Goal: Task Accomplishment & Management: Manage account settings

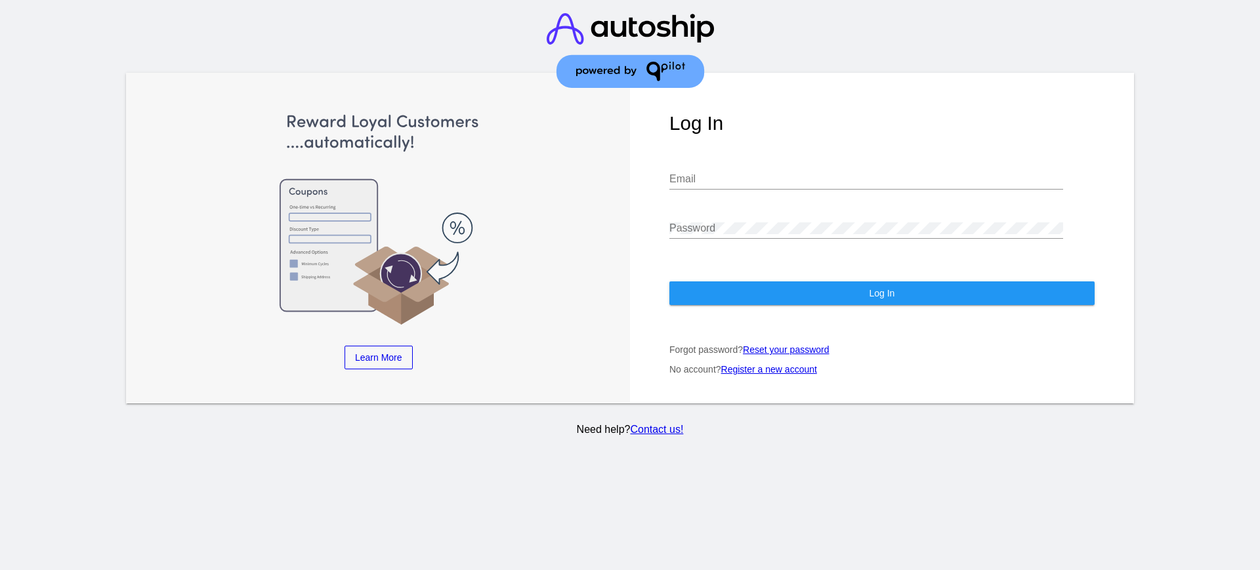
type input "[PERSON_NAME][EMAIL_ADDRESS][PERSON_NAME][DOMAIN_NAME]"
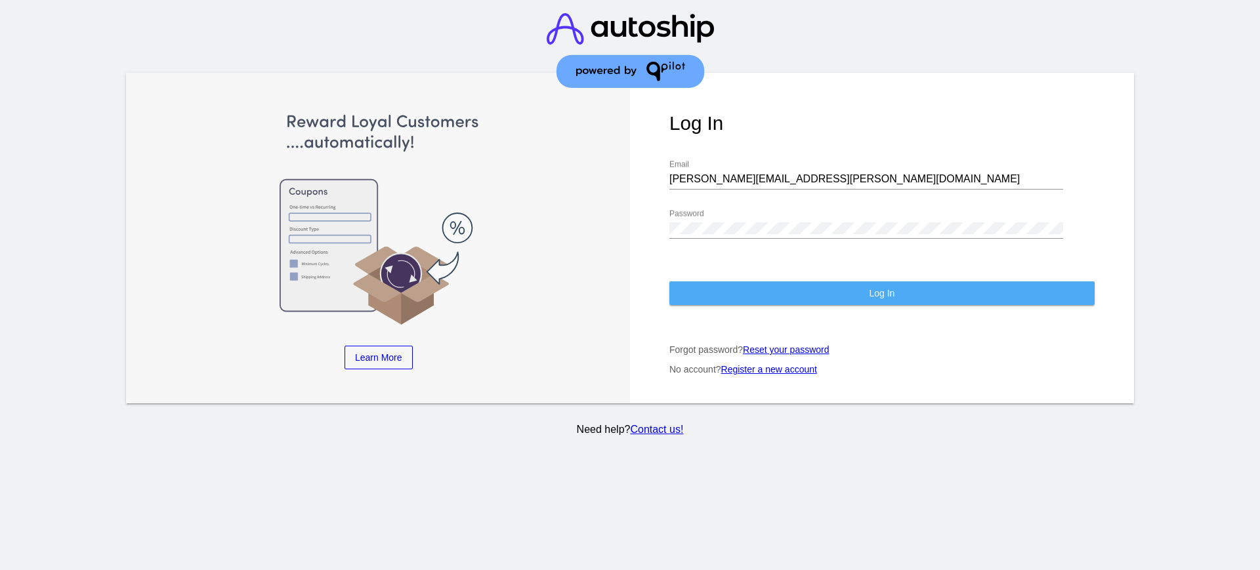
click at [850, 283] on button "Log In" at bounding box center [881, 293] width 425 height 24
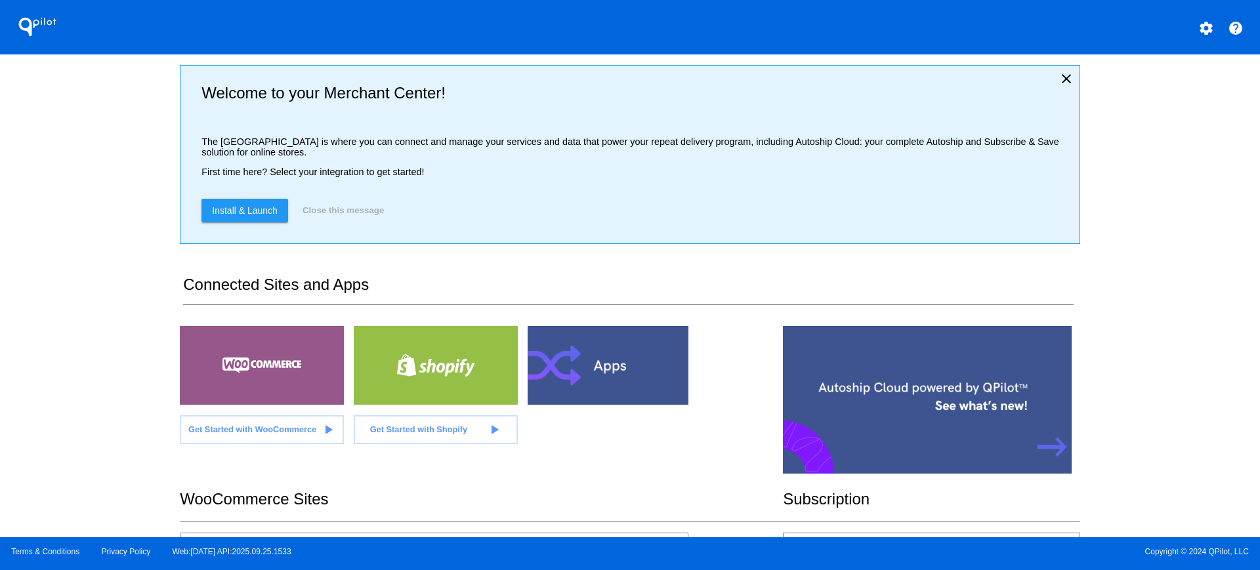
click at [92, 240] on div "QPilot settings help Welcome to your Merchant Center! The [GEOGRAPHIC_DATA] is …" at bounding box center [630, 268] width 1260 height 537
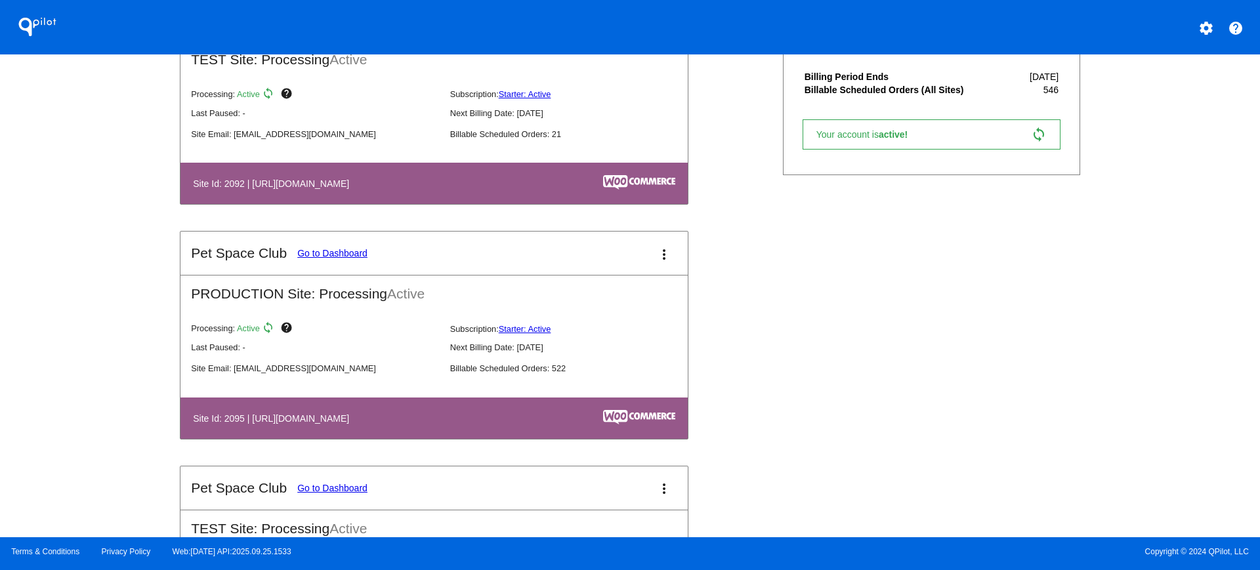
scroll to position [535, 0]
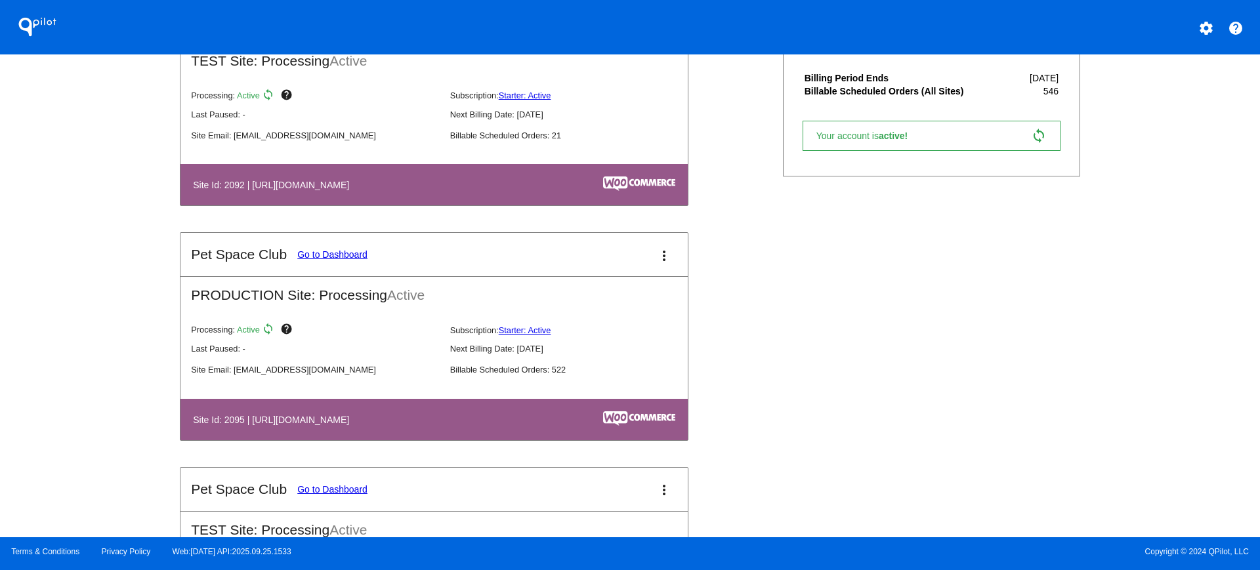
click at [334, 255] on link "Go to Dashboard" at bounding box center [332, 254] width 70 height 10
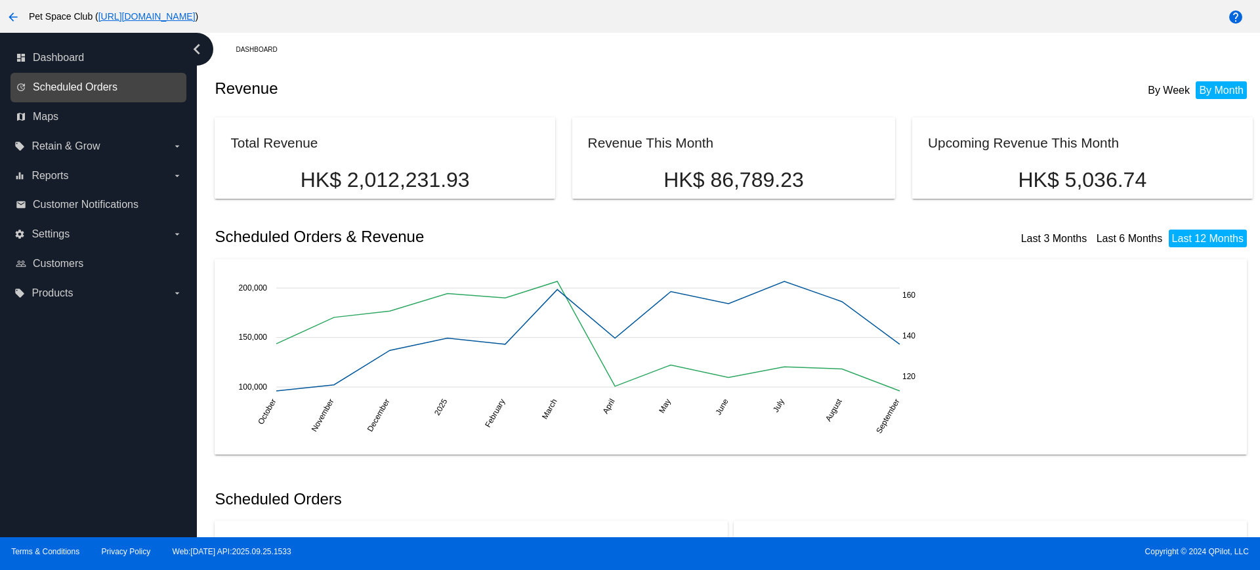
click at [55, 84] on span "Scheduled Orders" at bounding box center [75, 87] width 85 height 12
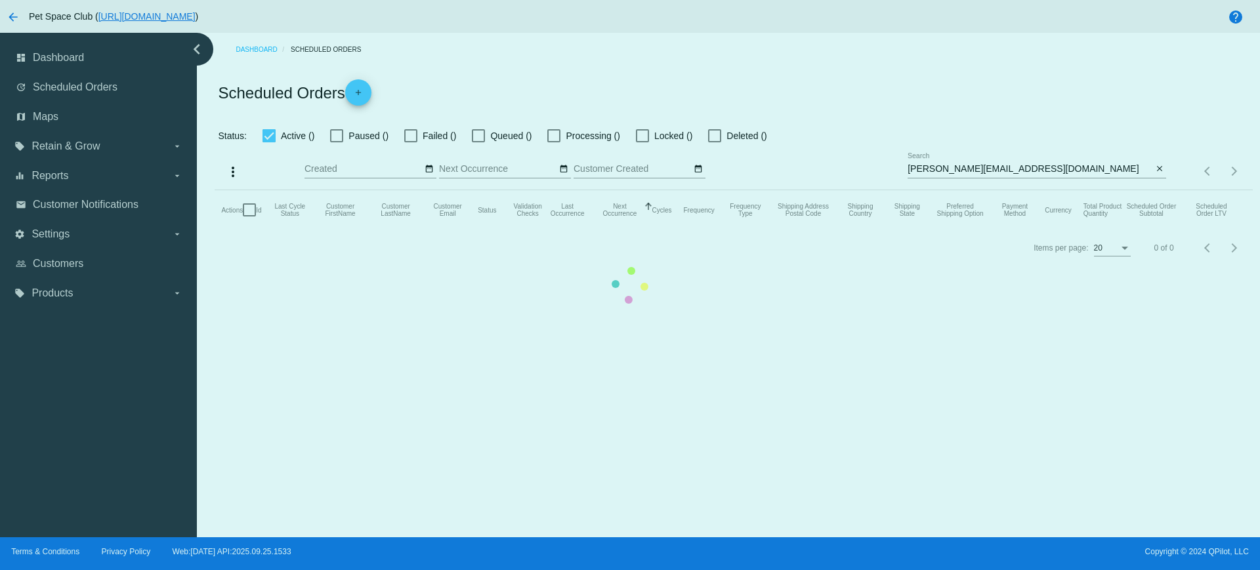
click at [1028, 190] on mat-table "Actions Id Last Cycle Status Customer FirstName Customer LastName Customer Emai…" at bounding box center [733, 209] width 1037 height 39
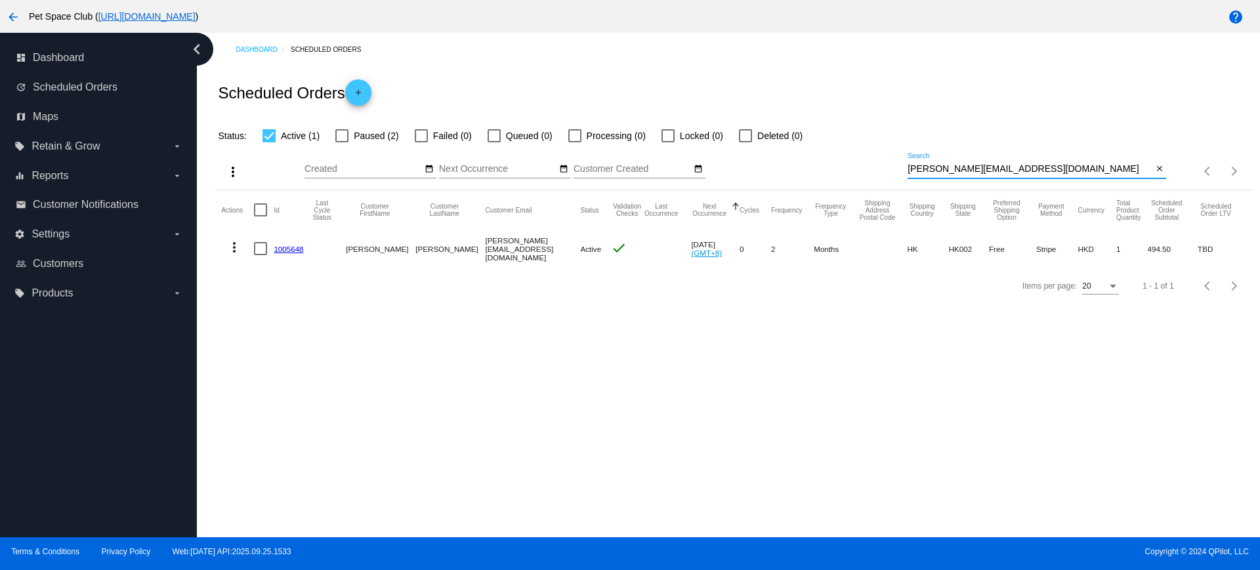
drag, startPoint x: 1010, startPoint y: 167, endPoint x: 853, endPoint y: 169, distance: 156.8
click at [853, 169] on div "more_vert Sep Jan Feb Mar [DATE]" at bounding box center [733, 167] width 1037 height 47
paste input "Kissnia1314"
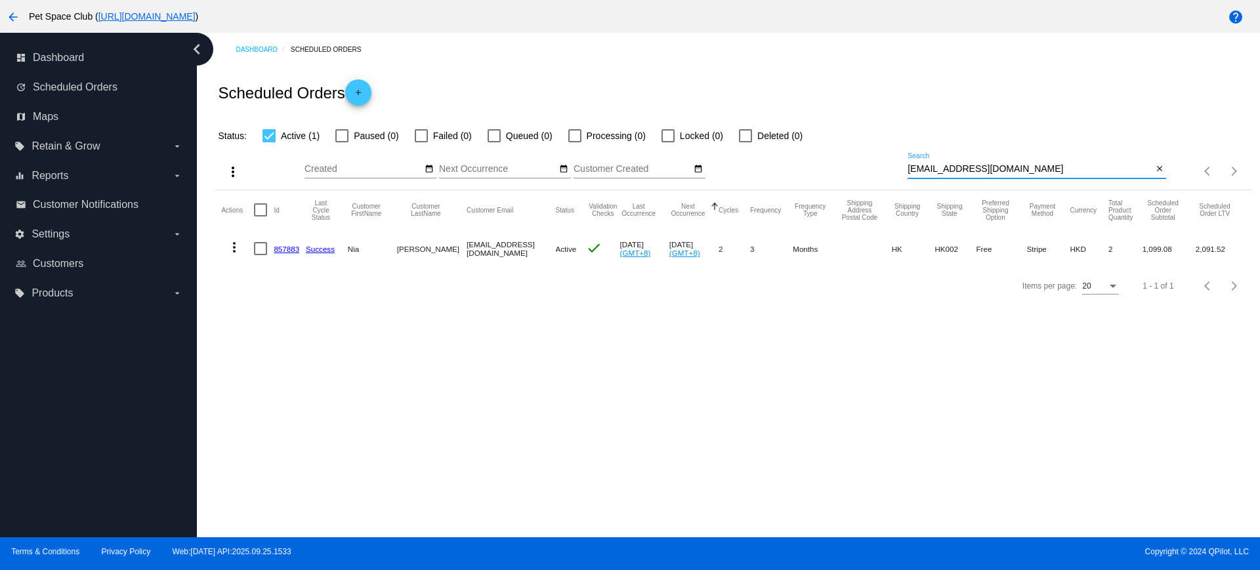
type input "[EMAIL_ADDRESS][DOMAIN_NAME]"
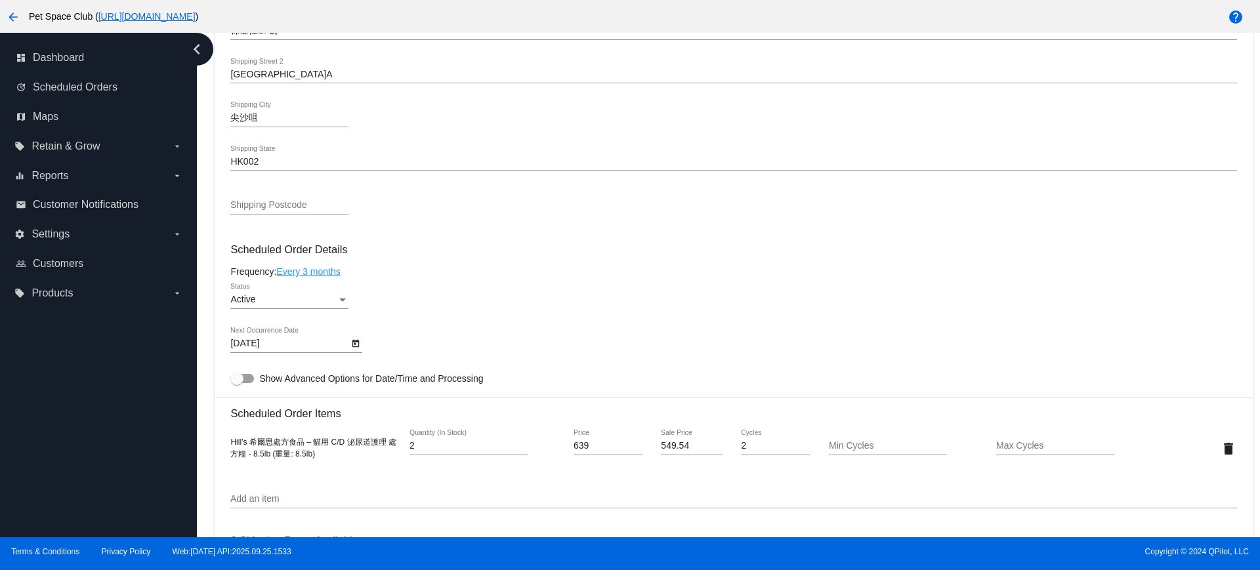
scroll to position [656, 0]
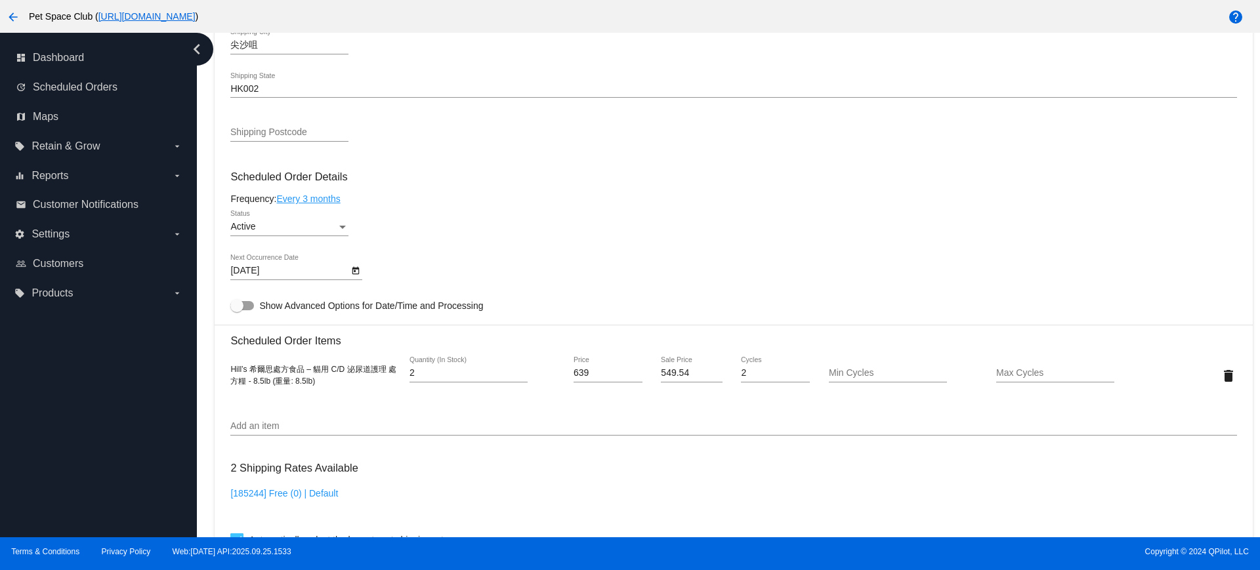
click at [583, 245] on div "Active Status" at bounding box center [733, 229] width 1006 height 37
click at [358, 271] on icon "Open calendar" at bounding box center [355, 271] width 9 height 16
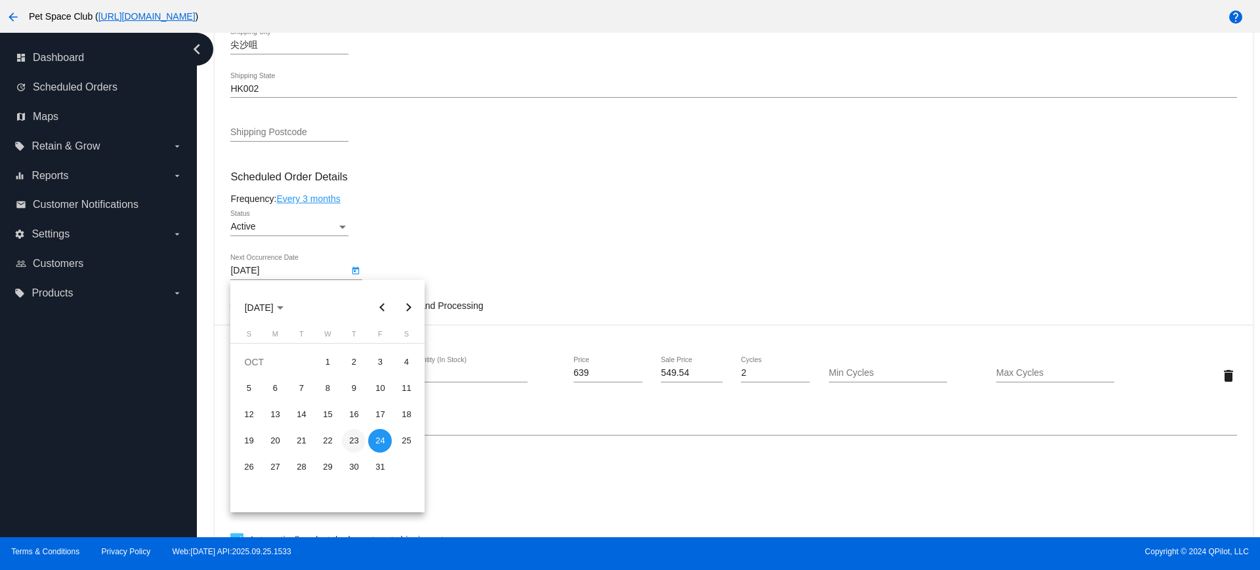
click at [351, 442] on div "23" at bounding box center [354, 441] width 24 height 24
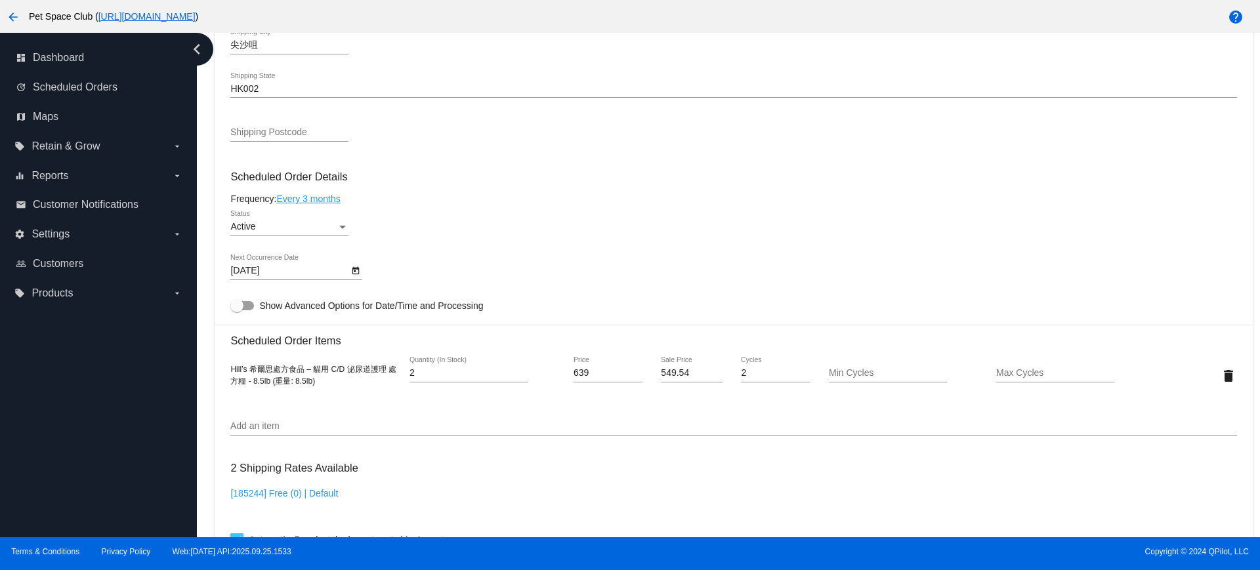
click at [1181, 173] on h3 "Scheduled Order Details" at bounding box center [733, 177] width 1006 height 12
click at [348, 273] on body "arrow_back Pet Space Club ( https://www.petspaceclub.com ) help dashboard Dashb…" at bounding box center [630, 285] width 1260 height 570
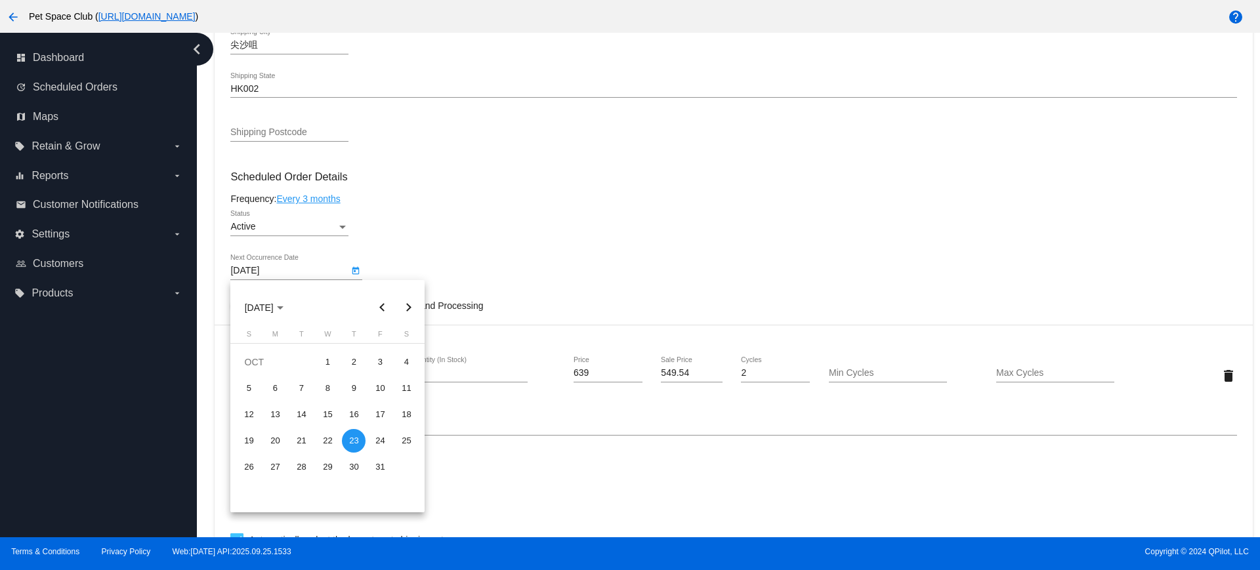
click at [406, 306] on button "Next month" at bounding box center [408, 308] width 26 height 26
click at [409, 367] on div "1" at bounding box center [406, 362] width 24 height 24
type input "11/1/2025"
